Goal: Transaction & Acquisition: Purchase product/service

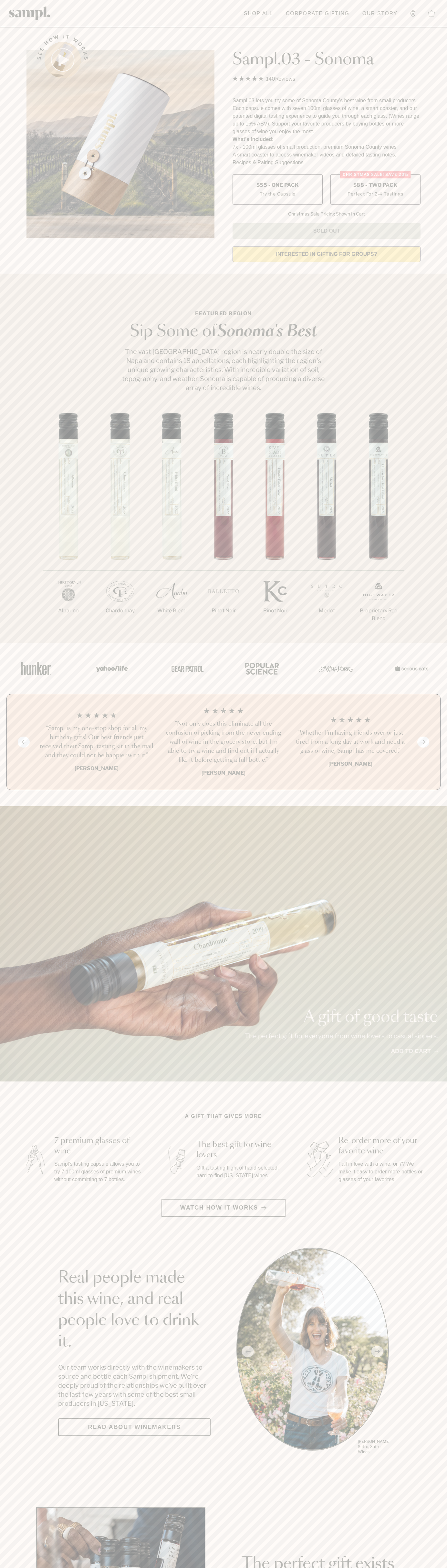
click at [375, 186] on span "$88 - Two Pack" at bounding box center [375, 185] width 44 height 7
click at [96, 743] on h3 "“Sampl is my one-stop shop for all my birthday gifts! Our best friends just rec…" at bounding box center [96, 741] width 116 height 36
click at [278, 2] on header "Toggle navigation menu Shop All Corporate Gifting Our Story Account Story Shop …" at bounding box center [224, 13] width 447 height 27
click at [252, 1567] on html "Skip to main content Toggle navigation menu Shop All Corporate Gifting Our Stor…" at bounding box center [224, 1513] width 447 height 3026
click at [12, 386] on section "Featured Region Sip Some of Sonoma's Best The vast Sonoma County region is near…" at bounding box center [224, 458] width 447 height 369
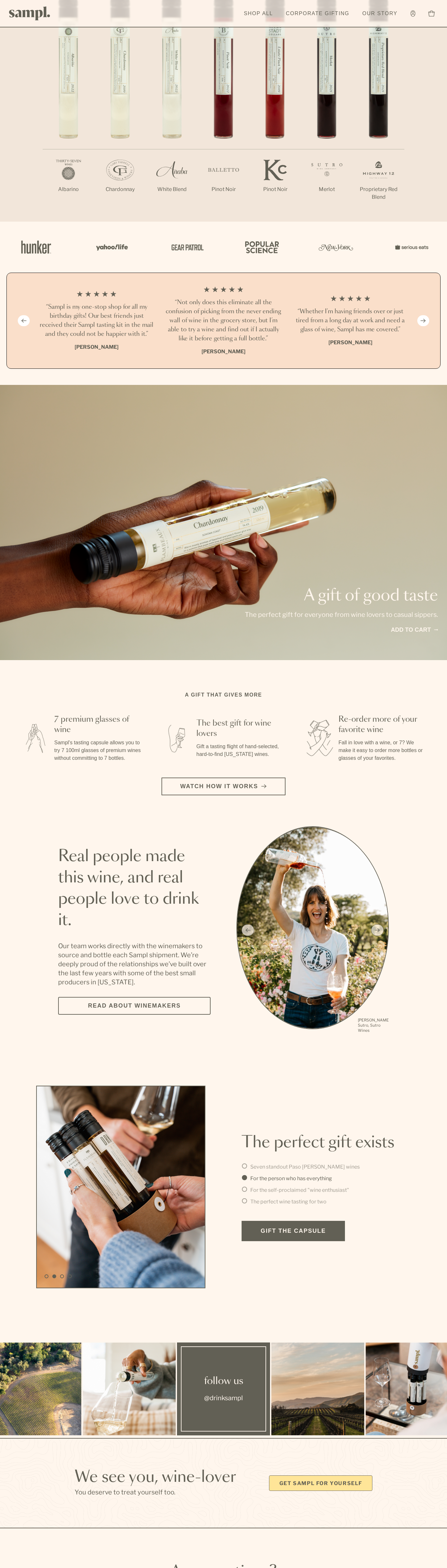
scroll to position [951, 0]
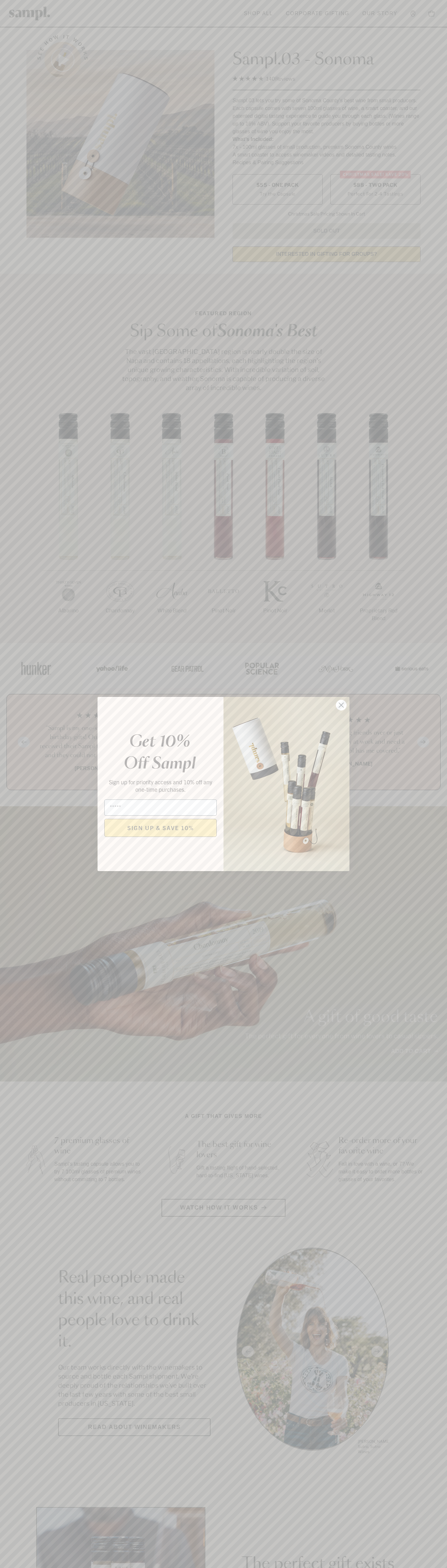
click at [341, 705] on icon "Close dialog" at bounding box center [341, 705] width 4 height 4
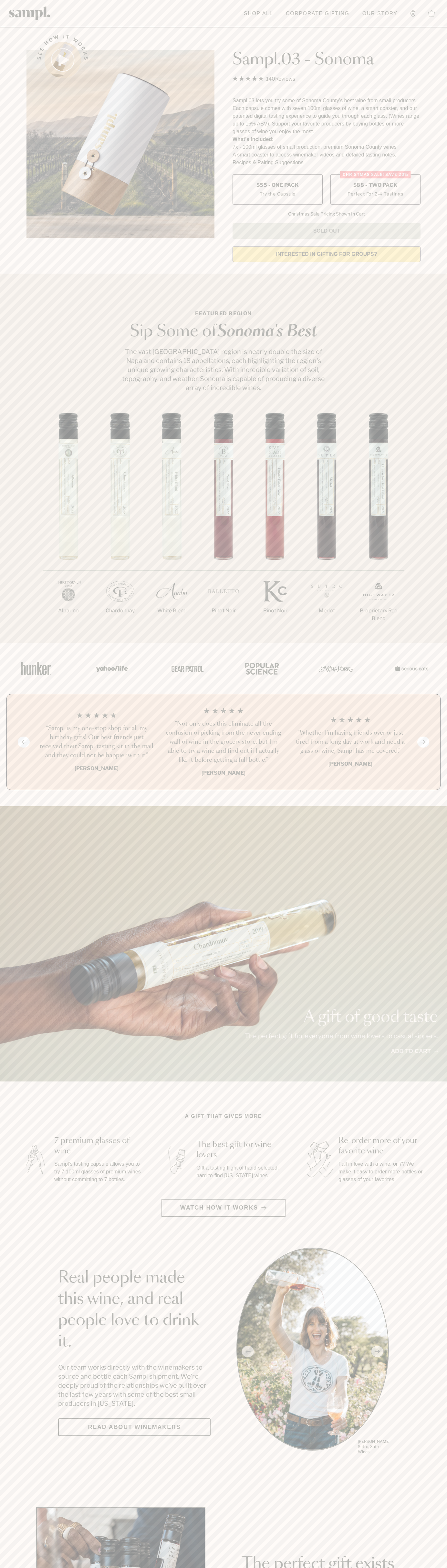
click at [375, 186] on span "$88 - Two Pack" at bounding box center [375, 185] width 44 height 7
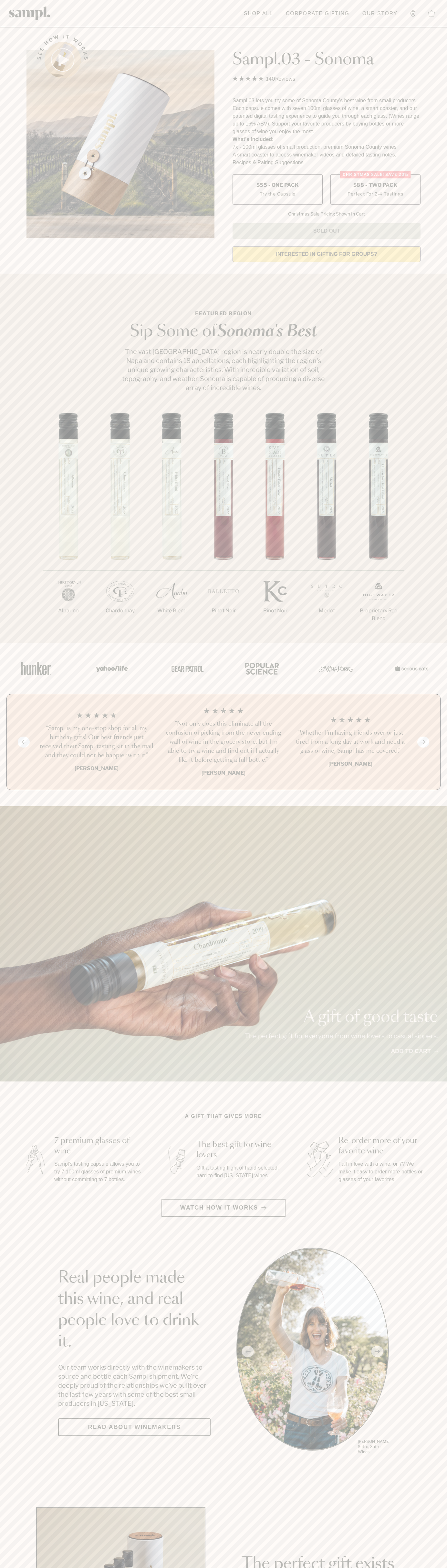
click at [96, 743] on h3 "“Sampl is my one-stop shop for all my birthday gifts! Our best friends just rec…" at bounding box center [96, 741] width 116 height 36
